Goal: Task Accomplishment & Management: Manage account settings

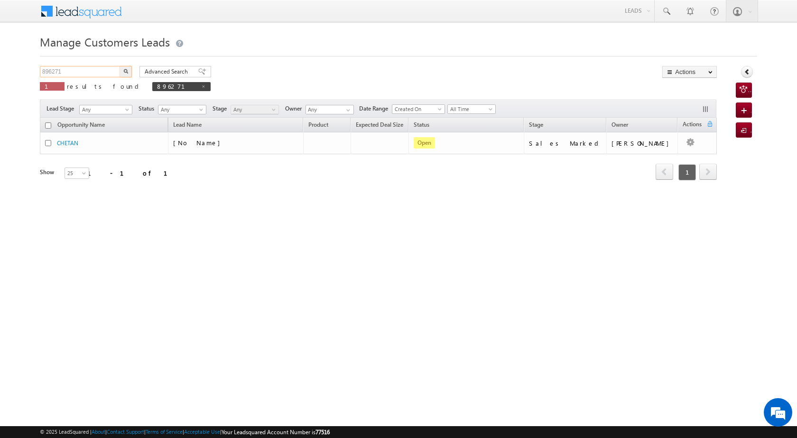
drag, startPoint x: 69, startPoint y: 70, endPoint x: 37, endPoint y: 69, distance: 31.8
click at [37, 69] on body "Menu Satyam Saroj sitar a2@ks erve." at bounding box center [398, 134] width 797 height 269
paste input "708"
type input "897081"
click at [125, 71] on img "button" at bounding box center [125, 71] width 5 height 5
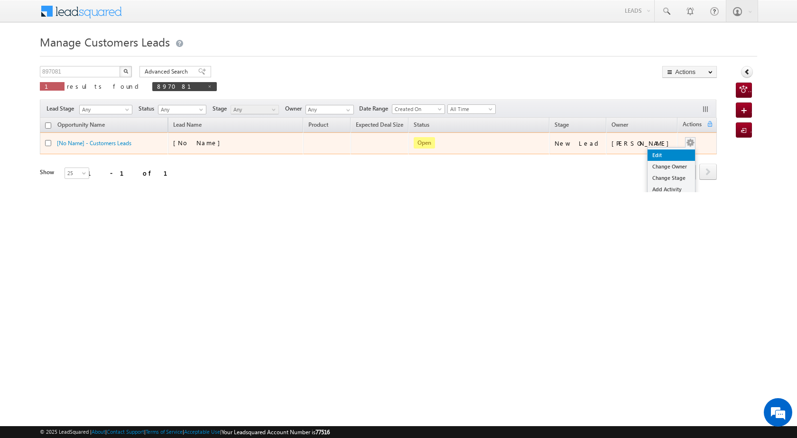
click at [670, 150] on link "Edit" at bounding box center [671, 154] width 47 height 11
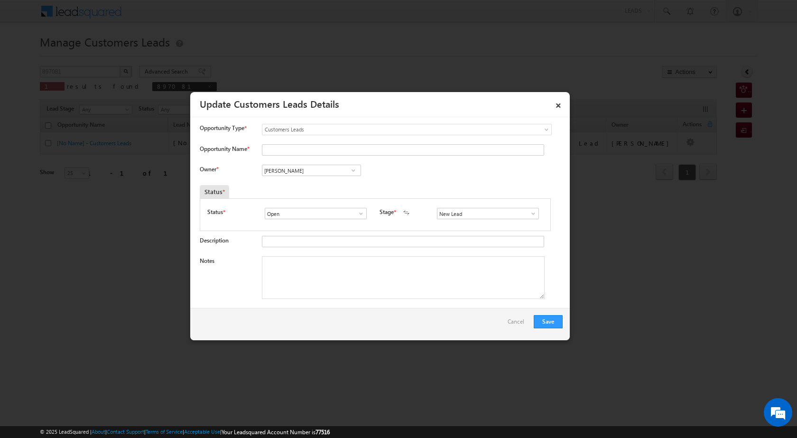
click at [349, 171] on span at bounding box center [353, 171] width 9 height 8
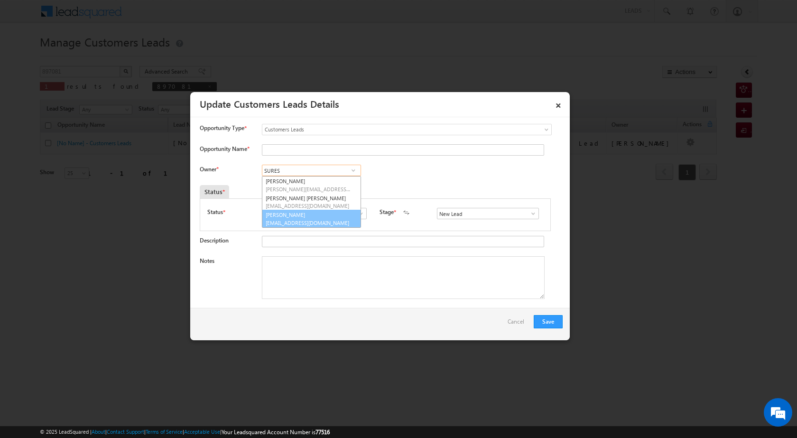
click at [331, 217] on link "Suresh Verma suresh.verma@sgrlimited.in" at bounding box center [311, 219] width 99 height 18
type input "Suresh Verma"
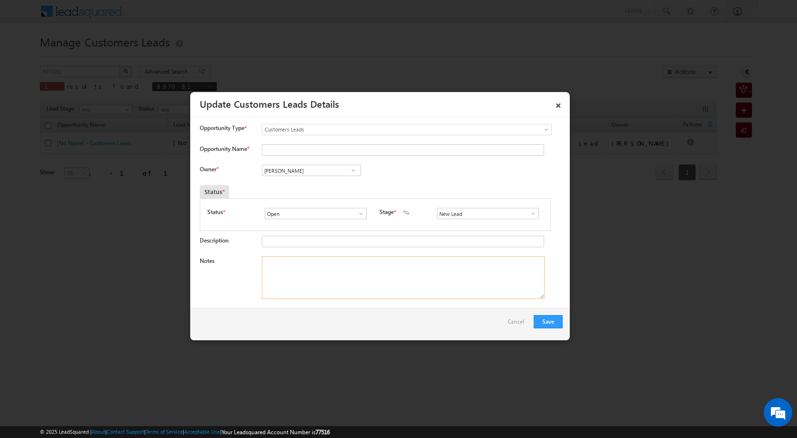
click at [326, 286] on textarea "Notes" at bounding box center [403, 277] width 283 height 43
click at [528, 213] on span at bounding box center [532, 214] width 9 height 8
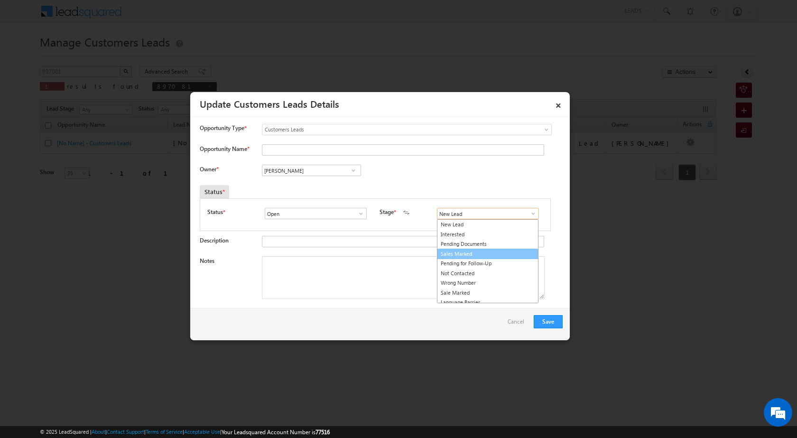
click at [461, 250] on link "Sales Marked" at bounding box center [488, 254] width 102 height 11
type input "Sales Marked"
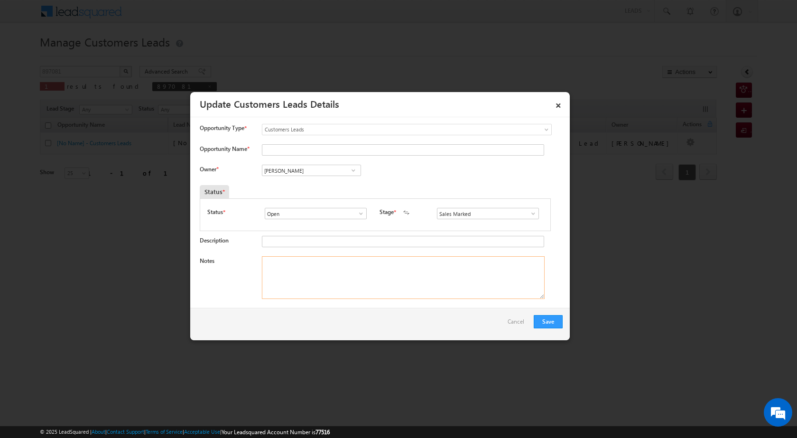
click at [384, 273] on textarea "Notes" at bounding box center [403, 277] width 283 height 43
click at [322, 272] on textarea "Notes" at bounding box center [403, 277] width 283 height 43
paste textarea "TOPUP 2 LAC SACTION 2.81 CUSTOMER RIQUIRMENT 2 LAC TOPUP JHALAWAR 326035"
type textarea "TOPUP 2 LAC SACTION 2.81 CUSTOMER RIQUIRMENT 2 LAC TOPUP JHALAWAR 326035"
click at [294, 151] on input "Opportunity Name *" at bounding box center [403, 149] width 282 height 11
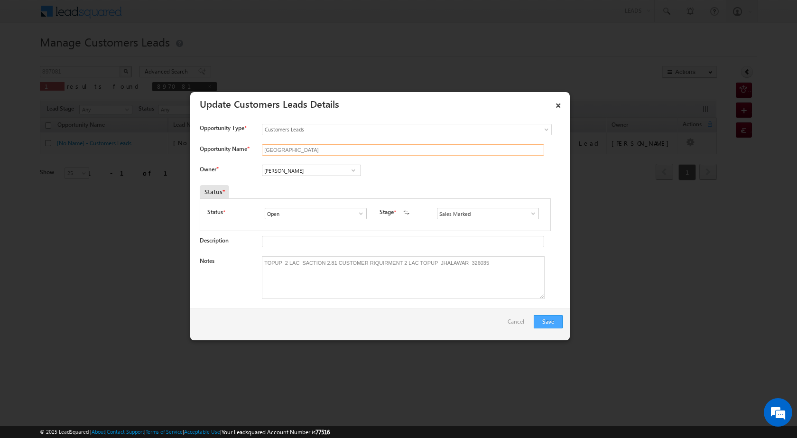
type input "NARENDRA NAGAR"
click at [560, 317] on button "Save" at bounding box center [548, 321] width 29 height 13
